Goal: Answer question/provide support: Share knowledge or assist other users

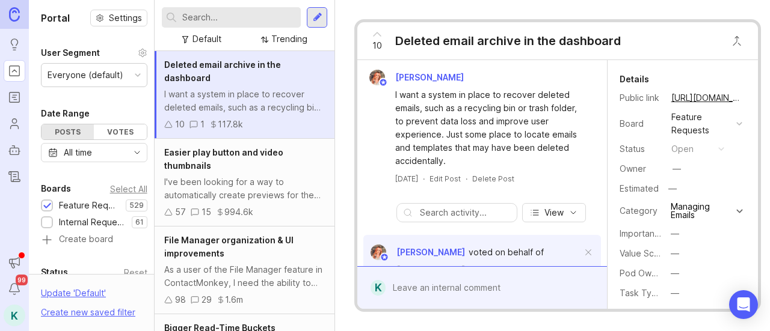
drag, startPoint x: 383, startPoint y: 6, endPoint x: 655, endPoint y: 5, distance: 272.5
click at [655, 5] on div "10 Deleted email archive in the dashboard Bronwen W I want a system in place to…" at bounding box center [557, 165] width 445 height 331
click at [10, 10] on img at bounding box center [14, 14] width 11 height 14
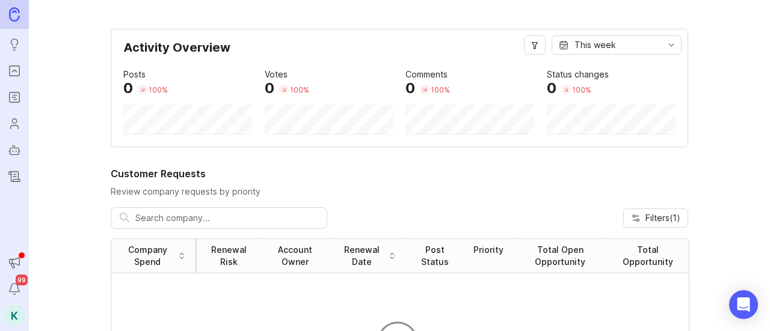
click at [16, 67] on icon "Portal" at bounding box center [14, 71] width 13 height 14
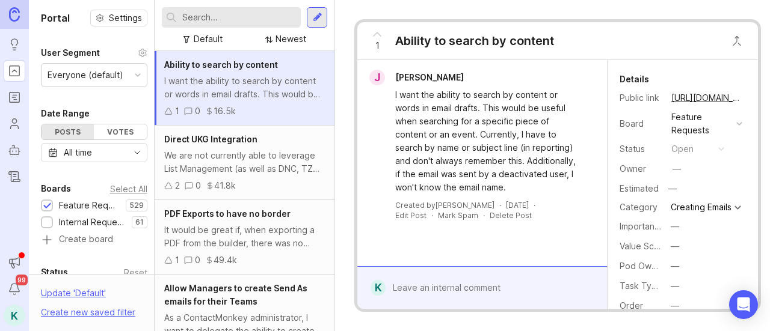
click at [616, 9] on div "1 Ability to search by content J [PERSON_NAME] I want the ability to search by …" at bounding box center [557, 165] width 445 height 331
click at [16, 93] on rect "Roadmaps" at bounding box center [15, 98] width 10 height 10
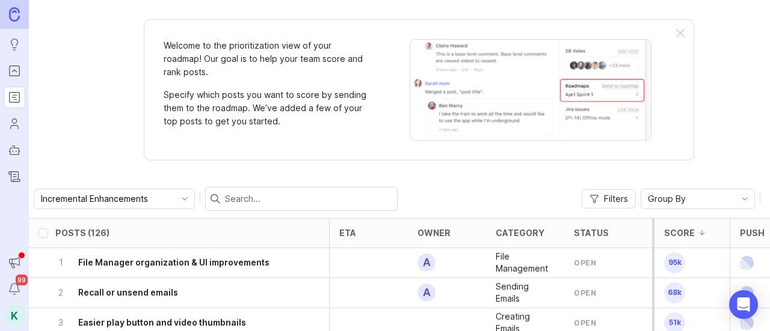
click at [18, 70] on icon "Portal" at bounding box center [14, 71] width 13 height 14
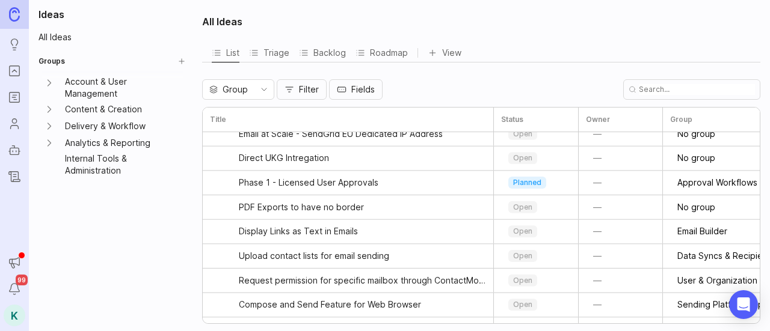
scroll to position [23, 0]
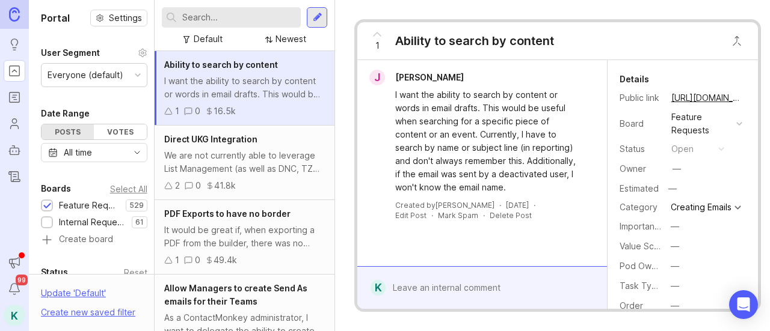
drag, startPoint x: 386, startPoint y: 5, endPoint x: 580, endPoint y: 8, distance: 193.7
click at [580, 8] on div "1 Ability to search by content J [PERSON_NAME] I want the ability to search by …" at bounding box center [557, 165] width 445 height 331
click at [290, 18] on input "text" at bounding box center [239, 17] width 114 height 13
type input "templates"
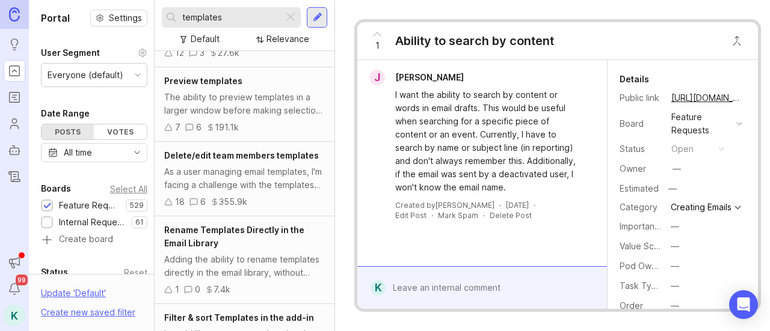
scroll to position [141, 0]
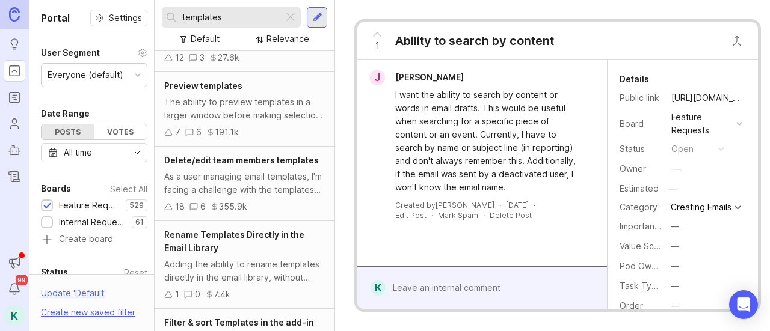
click at [278, 170] on div "As a user managing email templates, I'm facing a challenge with the templates c…" at bounding box center [244, 183] width 161 height 26
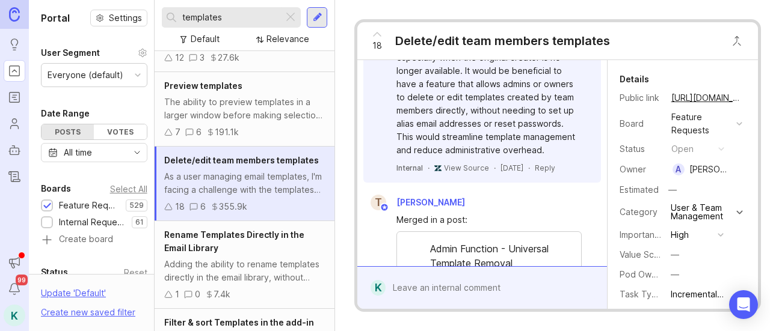
scroll to position [389, 0]
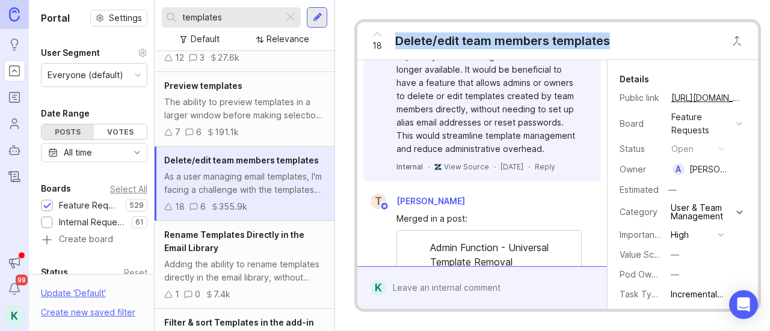
drag, startPoint x: 620, startPoint y: 40, endPoint x: 396, endPoint y: 43, distance: 224.4
click at [396, 43] on div "18 Delete/edit team members templates" at bounding box center [557, 41] width 400 height 38
